Goal: Task Accomplishment & Management: Manage account settings

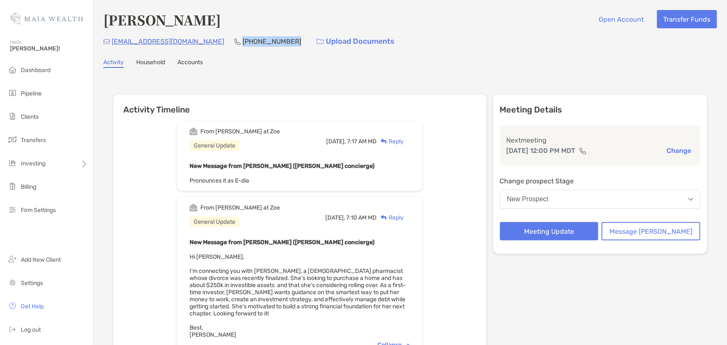
drag, startPoint x: 245, startPoint y: 42, endPoint x: 195, endPoint y: 42, distance: 49.2
click at [195, 42] on div "tisit2023@gmail.com (316) 409-8800 Upload Documents" at bounding box center [410, 42] width 614 height 18
copy p "(316) 409-8800"
click at [42, 94] on li "Pipeline" at bounding box center [46, 93] width 93 height 17
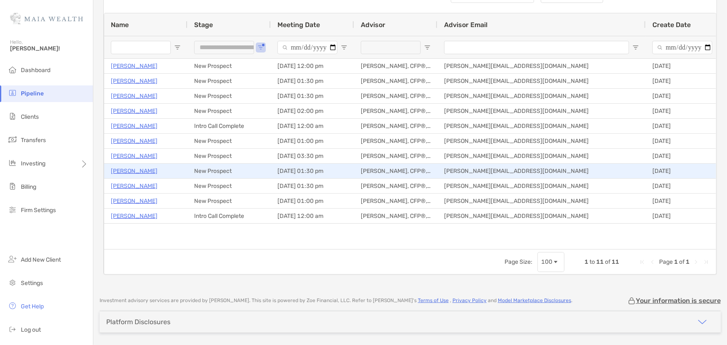
scroll to position [50, 0]
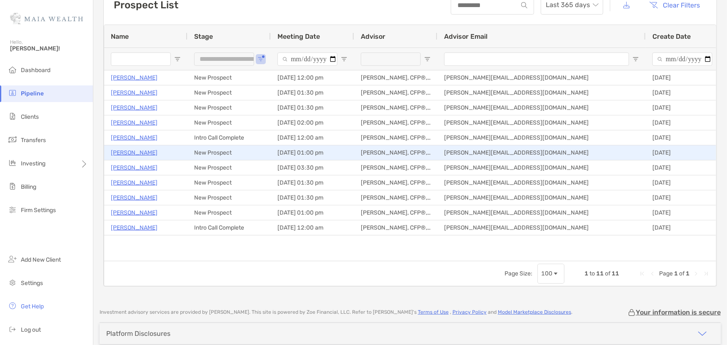
click at [144, 150] on p "Sarah Adams" at bounding box center [134, 153] width 47 height 10
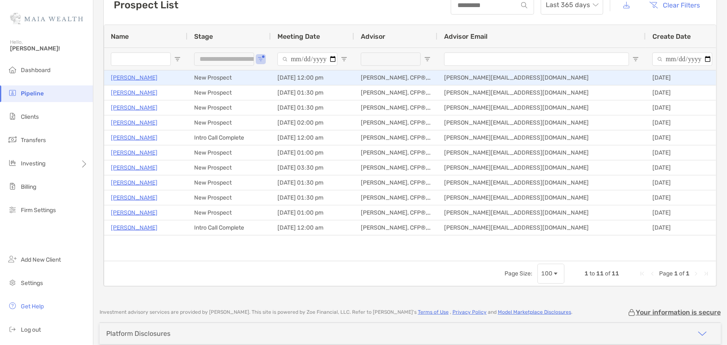
click at [127, 76] on p "Idia Warren" at bounding box center [134, 78] width 47 height 10
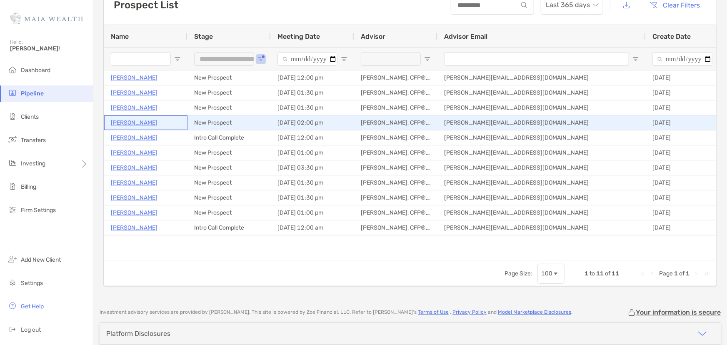
click at [135, 121] on p "[PERSON_NAME]" at bounding box center [134, 123] width 47 height 10
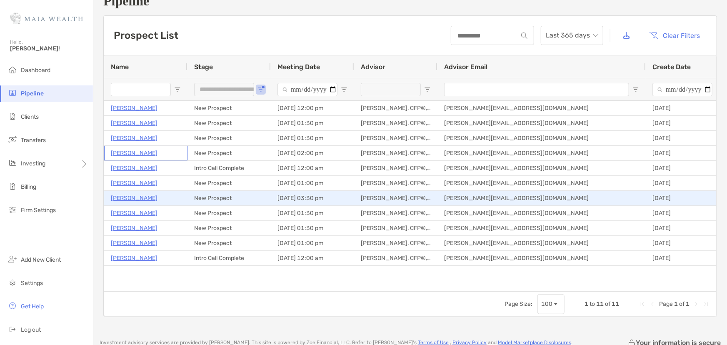
scroll to position [13, 0]
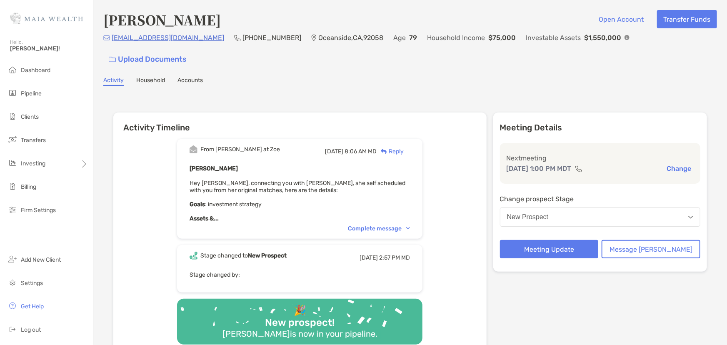
click at [388, 225] on div "Complete message" at bounding box center [379, 228] width 62 height 7
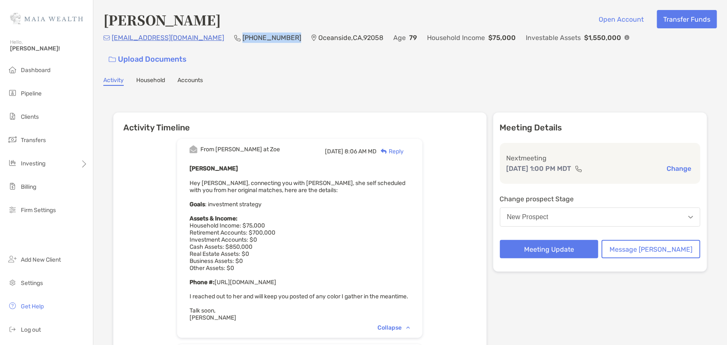
drag, startPoint x: 258, startPoint y: 41, endPoint x: 210, endPoint y: 45, distance: 48.2
click at [210, 45] on div "Sadams8641@yahoo.com (760) 670-8911 Oceanside , CA , 92058 Age 79 Household Inc…" at bounding box center [410, 51] width 614 height 36
copy p "(760) 670-8911"
click at [303, 12] on div "Sarah Adams Open Account Transfer Funds" at bounding box center [410, 19] width 614 height 19
click at [542, 240] on button "Meeting Update" at bounding box center [549, 249] width 99 height 18
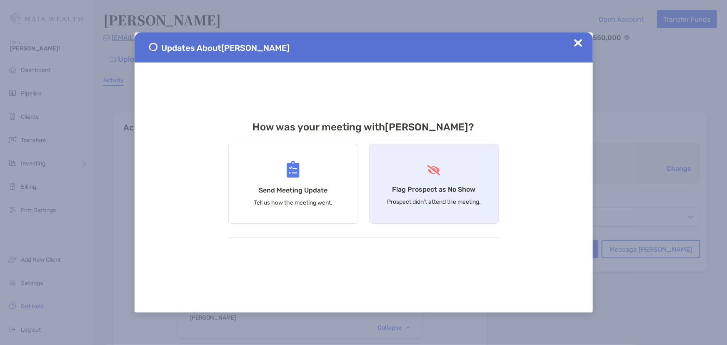
click at [443, 179] on div "Flag Prospect as No Show Prospect didn’t attend the meeting." at bounding box center [434, 184] width 130 height 80
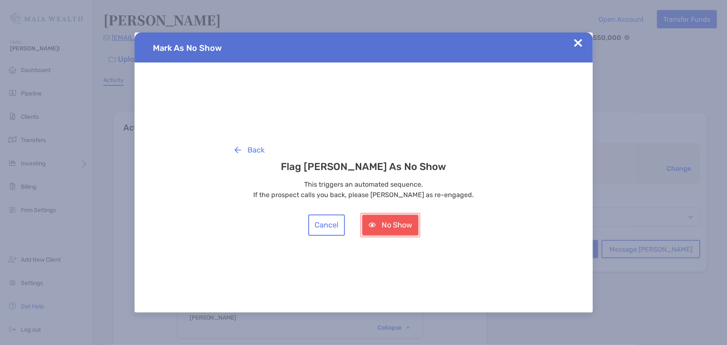
click at [412, 222] on button "No Show" at bounding box center [390, 225] width 57 height 21
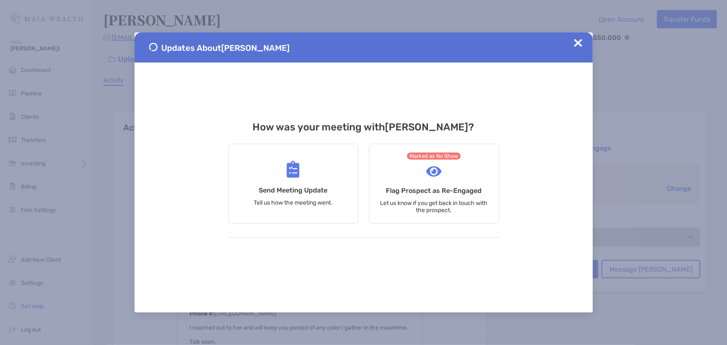
click at [582, 45] on img at bounding box center [578, 43] width 8 height 8
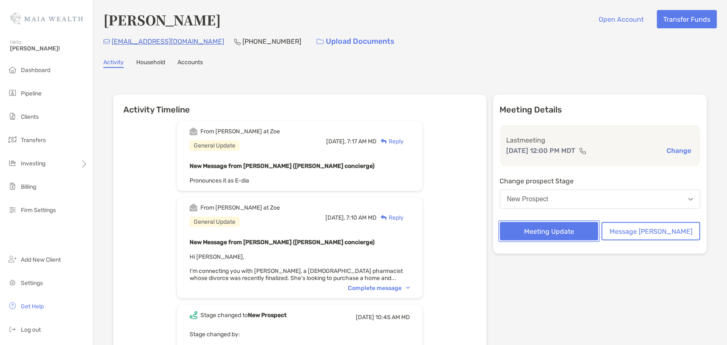
click at [575, 228] on button "Meeting Update" at bounding box center [549, 231] width 99 height 18
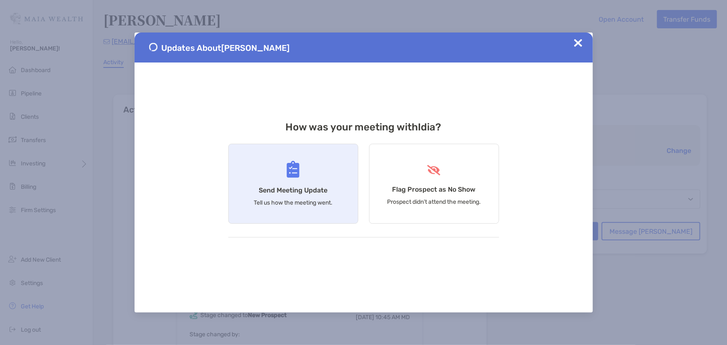
click at [313, 168] on div "Send Meeting Update Tell us how the meeting went." at bounding box center [293, 184] width 130 height 80
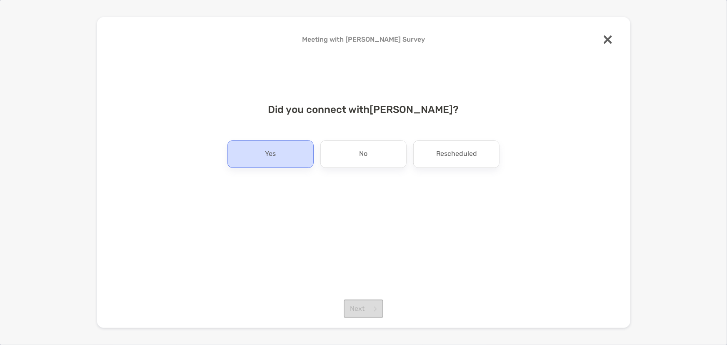
click at [296, 158] on div "Yes" at bounding box center [271, 154] width 86 height 28
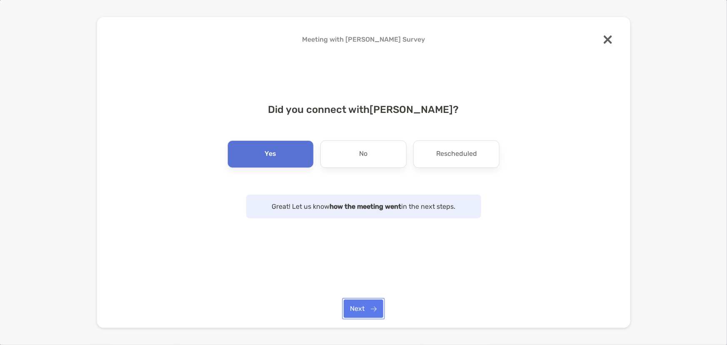
click at [369, 306] on button "Next" at bounding box center [364, 309] width 40 height 18
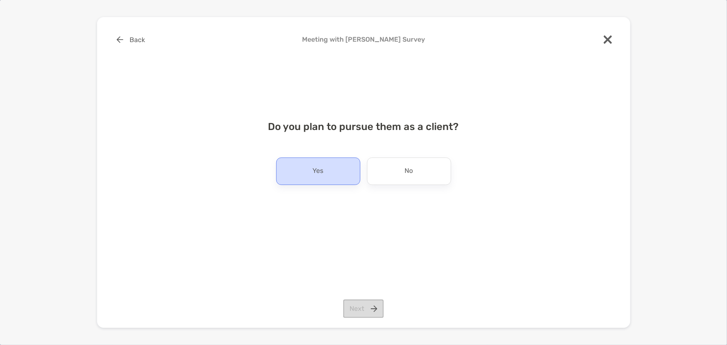
click at [316, 175] on p "Yes" at bounding box center [318, 171] width 11 height 13
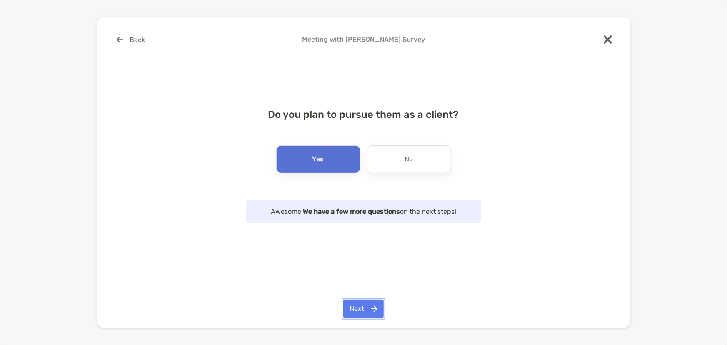
click at [354, 318] on button "Next" at bounding box center [363, 309] width 40 height 18
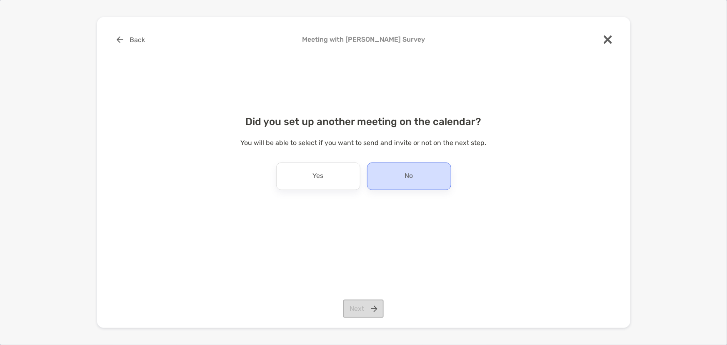
click at [383, 172] on div "No" at bounding box center [409, 177] width 84 height 28
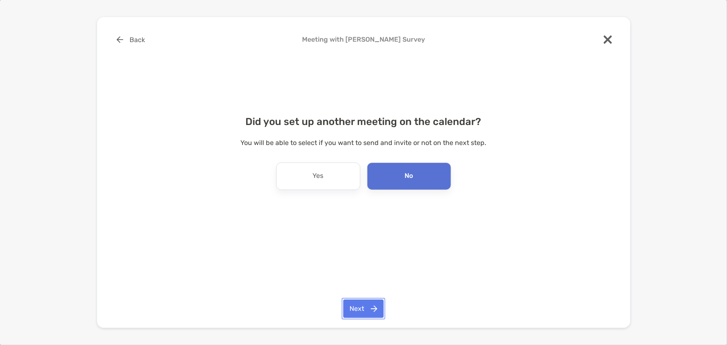
click at [361, 303] on button "Next" at bounding box center [363, 309] width 40 height 18
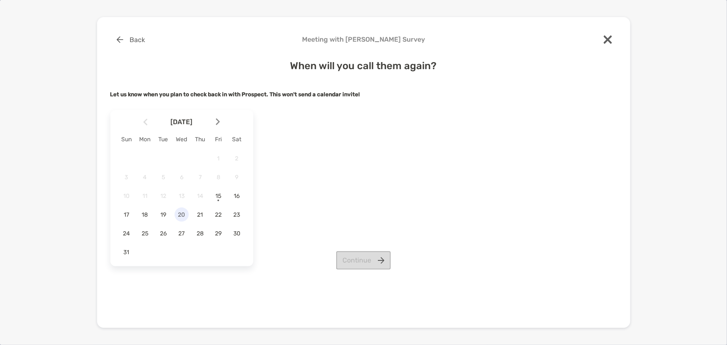
click at [183, 215] on span "20" at bounding box center [182, 214] width 14 height 7
click at [377, 275] on div "Back Meeting with Idia Warren Survey When will you call them again? Let us know…" at bounding box center [364, 172] width 534 height 311
click at [377, 267] on button "Continue" at bounding box center [363, 260] width 55 height 18
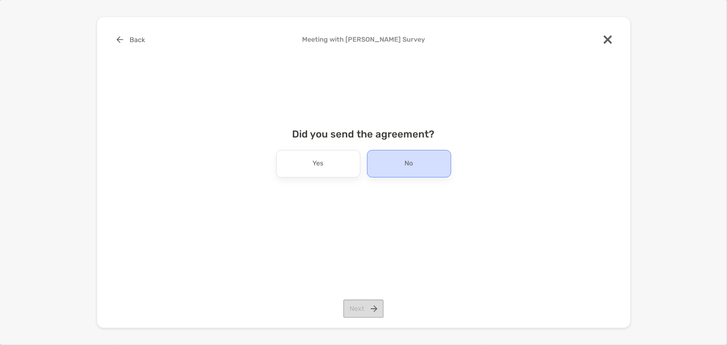
click at [420, 172] on div "No" at bounding box center [409, 164] width 84 height 28
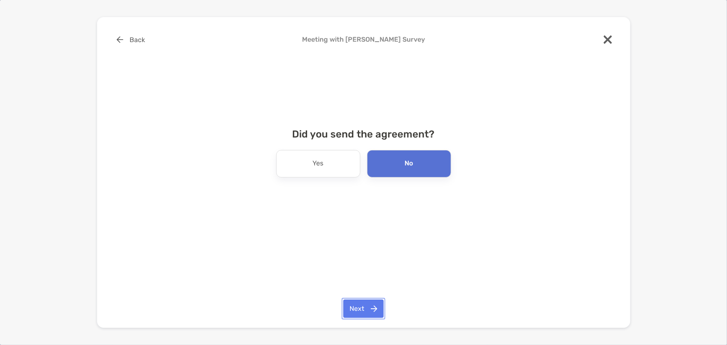
click at [354, 309] on button "Next" at bounding box center [363, 309] width 40 height 18
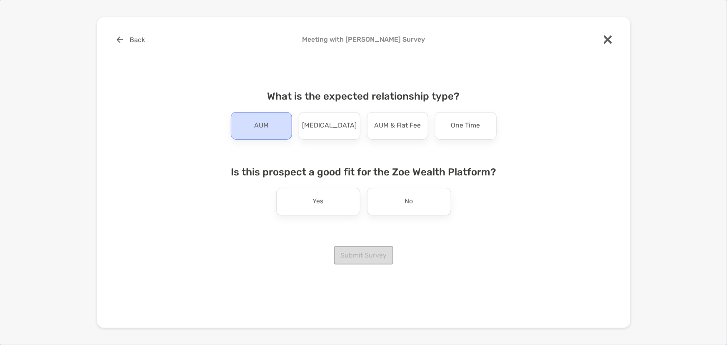
click at [257, 125] on p "AUM" at bounding box center [261, 125] width 15 height 13
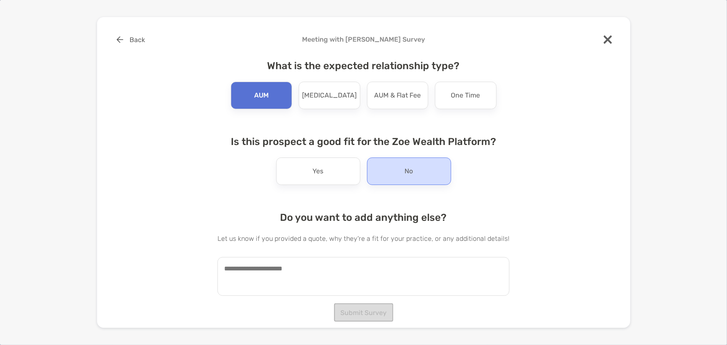
click at [431, 176] on div "No" at bounding box center [409, 172] width 84 height 28
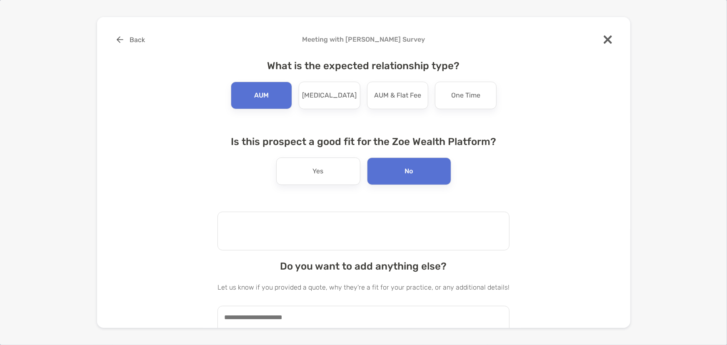
click at [405, 228] on textarea at bounding box center [364, 231] width 292 height 39
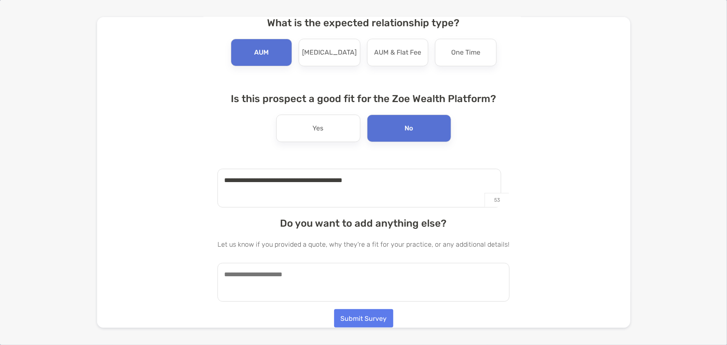
type textarea "**********"
click at [413, 286] on textarea at bounding box center [364, 282] width 292 height 39
type textarea "**********"
click at [382, 319] on button "Submit Survey" at bounding box center [363, 318] width 59 height 18
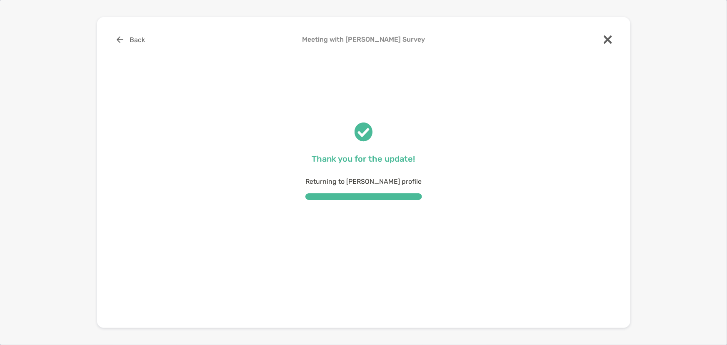
scroll to position [0, 0]
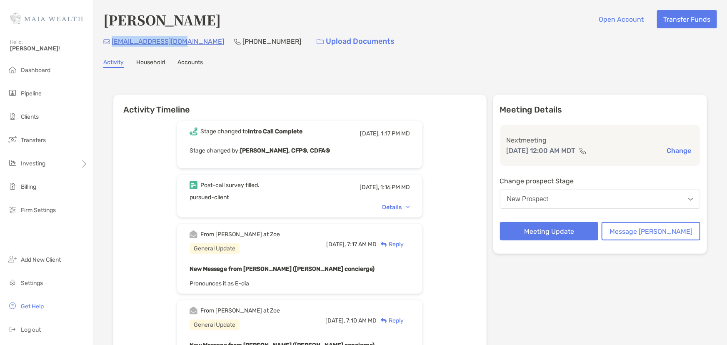
drag, startPoint x: 179, startPoint y: 45, endPoint x: 110, endPoint y: 48, distance: 68.4
click at [110, 48] on div "tisit2023@gmail.com (316) 409-8800 Upload Documents" at bounding box center [410, 42] width 614 height 18
copy p "tisit2023@gmail.com"
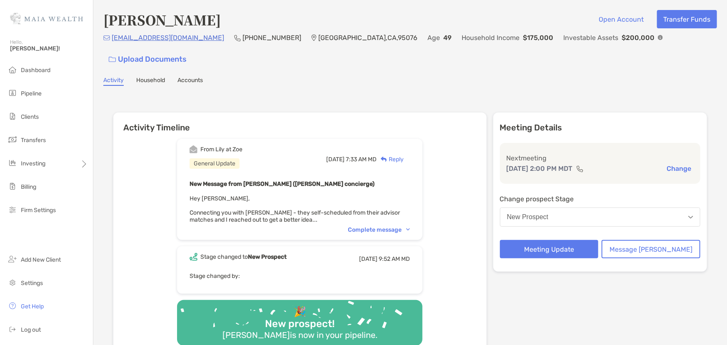
click at [391, 226] on div "Complete message" at bounding box center [379, 229] width 62 height 7
